Goal: Transaction & Acquisition: Purchase product/service

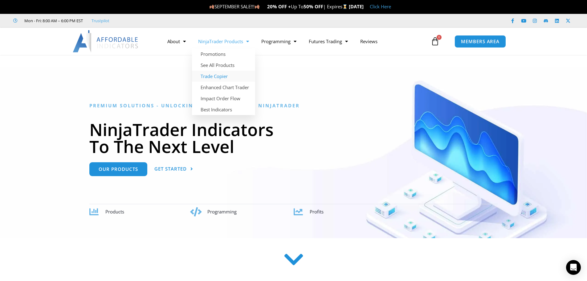
click at [226, 74] on link "Trade Copier" at bounding box center [223, 76] width 63 height 11
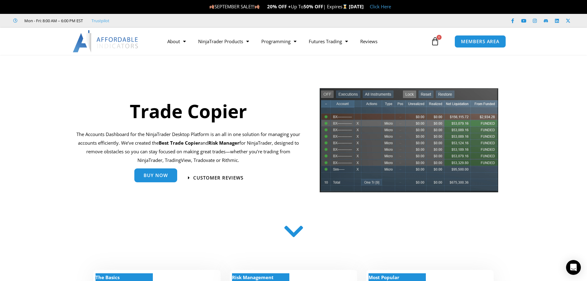
click at [157, 179] on link "Buy Now" at bounding box center [155, 175] width 43 height 14
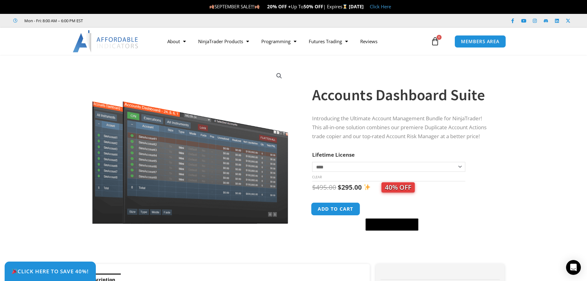
click at [343, 210] on button "Add to cart" at bounding box center [335, 208] width 49 height 13
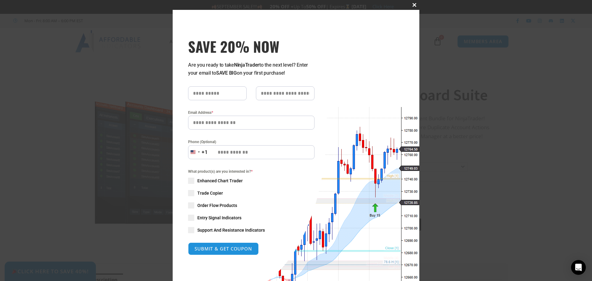
click at [416, 6] on span at bounding box center [414, 5] width 10 height 4
